Goal: Task Accomplishment & Management: Use online tool/utility

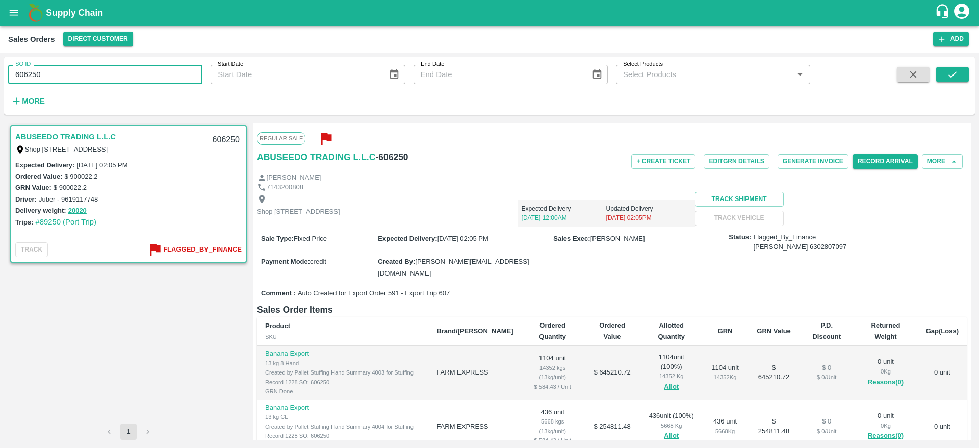
drag, startPoint x: 0, startPoint y: 0, endPoint x: 0, endPoint y: 78, distance: 77.5
drag, startPoint x: 0, startPoint y: 78, endPoint x: 69, endPoint y: 75, distance: 69.4
click at [69, 75] on input "606250" at bounding box center [105, 74] width 194 height 19
type input "6"
paste input "text"
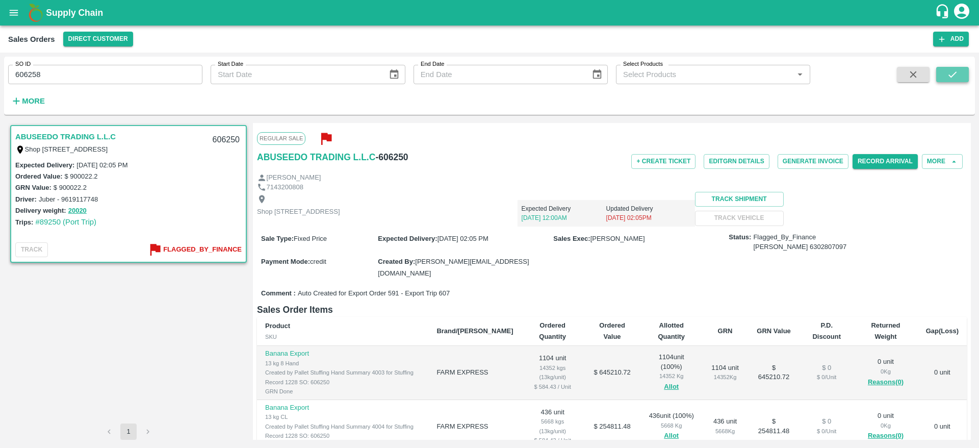
click at [957, 74] on icon "submit" at bounding box center [952, 74] width 11 height 11
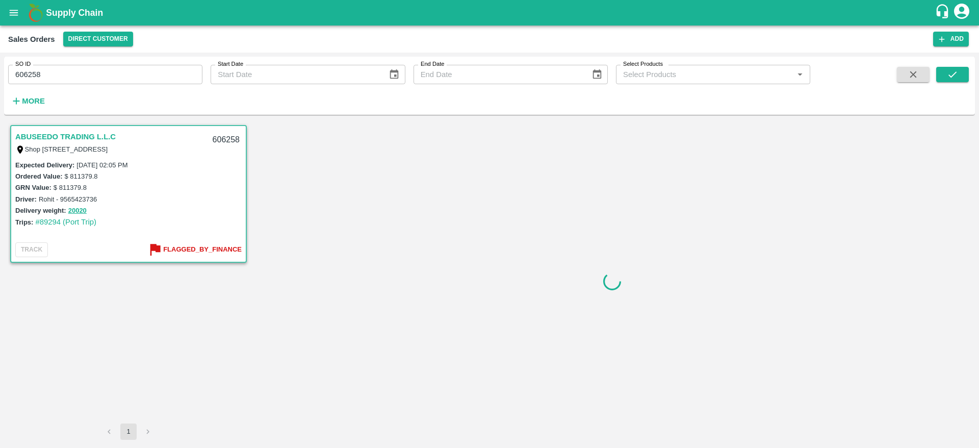
click at [70, 131] on link "ABUSEEDO TRADING L.L.C" at bounding box center [65, 136] width 100 height 13
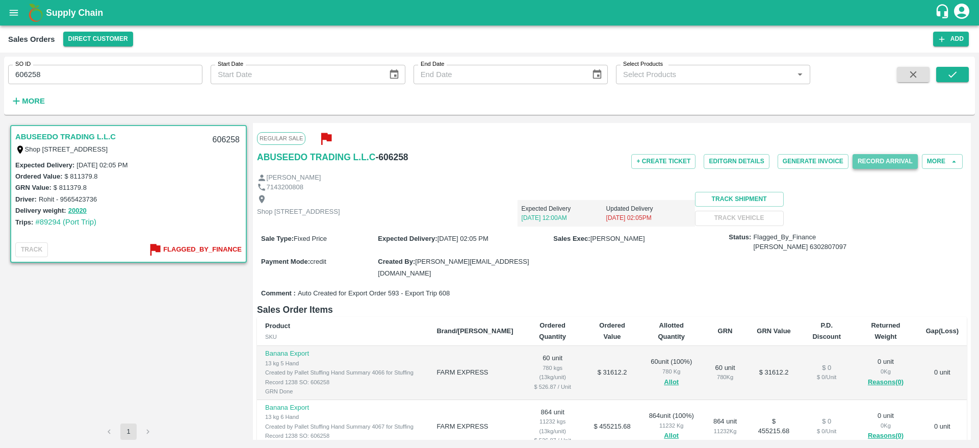
click at [870, 158] on button "Record Arrival" at bounding box center [885, 161] width 65 height 15
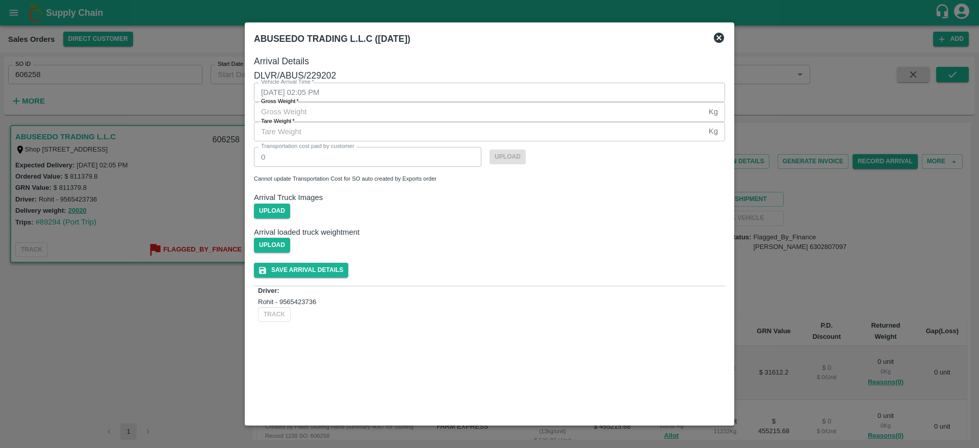
click at [799, 227] on div at bounding box center [489, 224] width 979 height 448
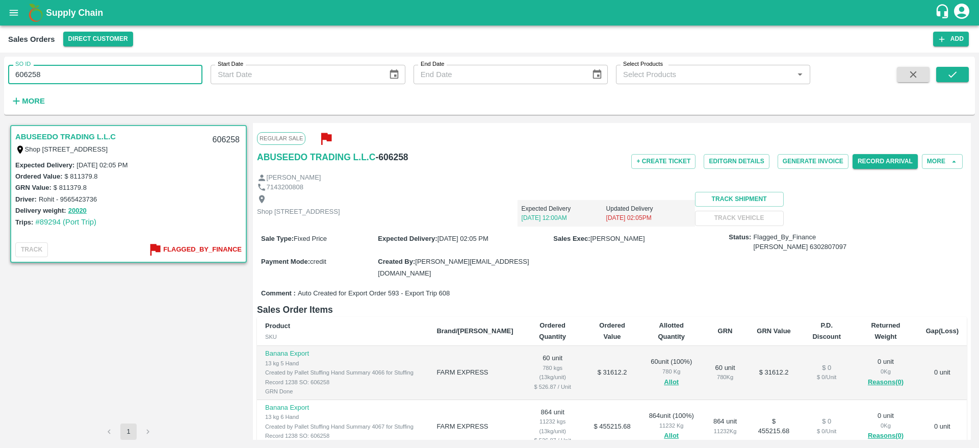
click at [146, 73] on input "606258" at bounding box center [105, 74] width 194 height 19
click at [958, 70] on icon "submit" at bounding box center [952, 74] width 11 height 11
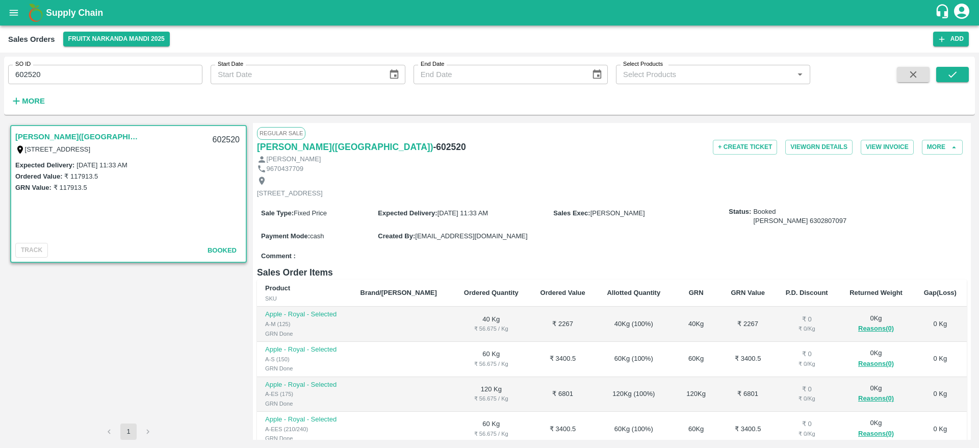
click at [122, 63] on div "SO ID 602520 SO ID" at bounding box center [101, 71] width 203 height 28
click at [123, 72] on input "602520" at bounding box center [105, 74] width 194 height 19
type input "606250"
click at [965, 74] on button "submit" at bounding box center [953, 74] width 33 height 15
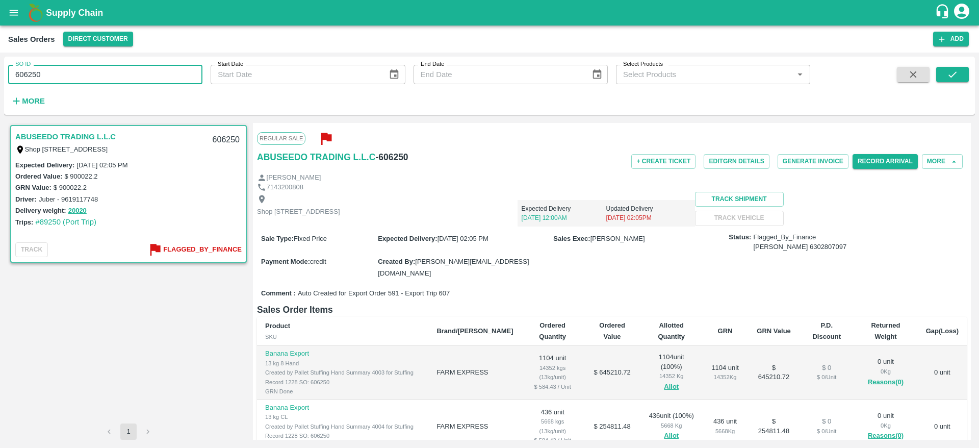
drag, startPoint x: 47, startPoint y: 69, endPoint x: 0, endPoint y: 74, distance: 47.7
click at [0, 74] on div "SO ID 606250 SO ID Start Date Start Date End Date End Date Select Products Sele…" at bounding box center [489, 250] width 979 height 395
paste input "text"
type input "606259"
click at [946, 75] on button "submit" at bounding box center [953, 74] width 33 height 15
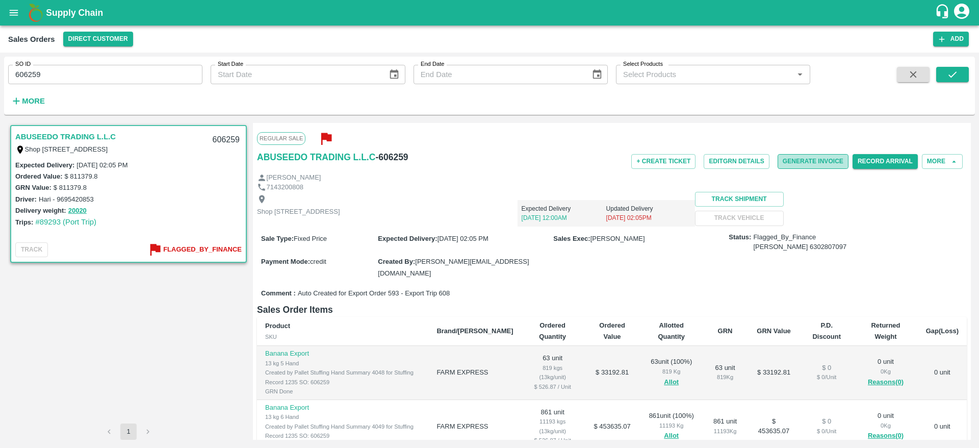
click at [814, 158] on button "Generate Invoice" at bounding box center [813, 161] width 71 height 15
click at [867, 162] on button "Record Arrival" at bounding box center [885, 161] width 65 height 15
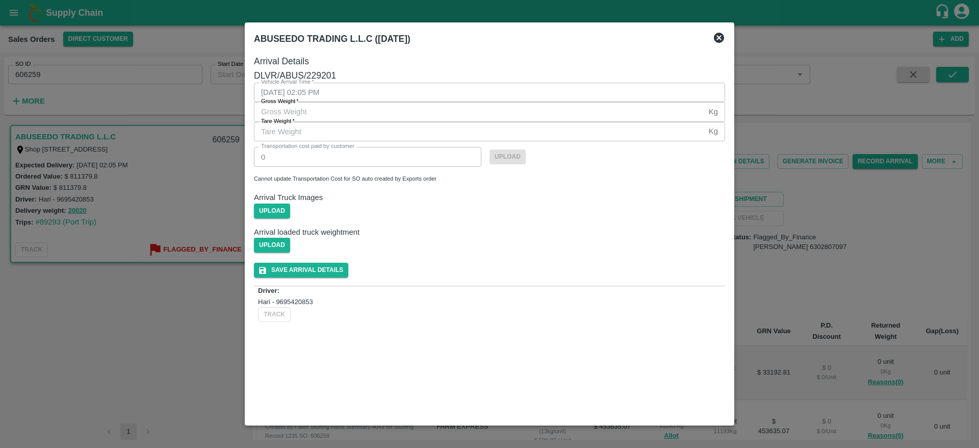
click at [721, 40] on icon at bounding box center [719, 38] width 10 height 10
